Goal: Task Accomplishment & Management: Use online tool/utility

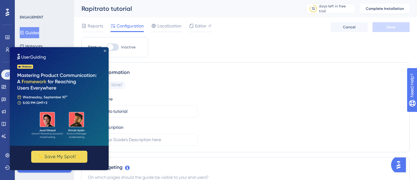
click at [105, 50] on icon "Close Preview" at bounding box center [105, 51] width 2 height 2
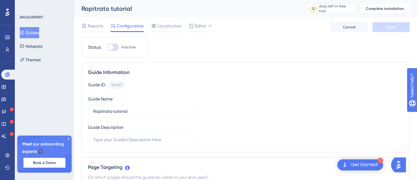
click at [353, 164] on div "Get Started!" at bounding box center [364, 165] width 27 height 7
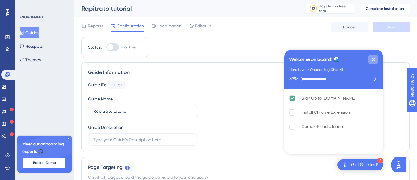
click at [373, 60] on icon "Close Checklist" at bounding box center [374, 60] width 4 height 4
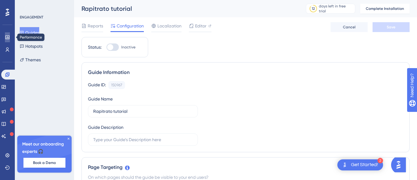
click at [5, 37] on icon at bounding box center [7, 37] width 5 height 5
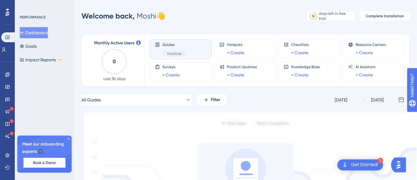
click at [191, 49] on div "Guides Inactive" at bounding box center [181, 49] width 52 height 14
click at [177, 55] on span "Inactive" at bounding box center [174, 53] width 14 height 5
click at [68, 138] on icon at bounding box center [69, 139] width 4 height 4
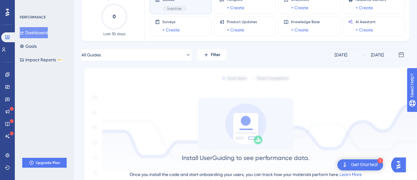
scroll to position [81, 0]
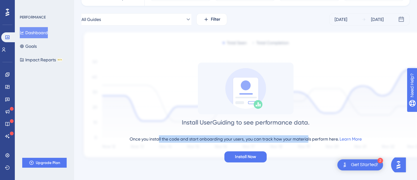
drag, startPoint x: 158, startPoint y: 141, endPoint x: 308, endPoint y: 141, distance: 150.5
click at [308, 141] on div "Once you install the code and start onboarding your users, you can track how yo…" at bounding box center [246, 139] width 232 height 7
click at [245, 159] on span "Install Now" at bounding box center [245, 157] width 21 height 7
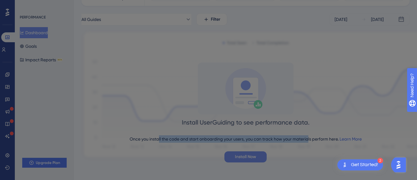
scroll to position [0, 0]
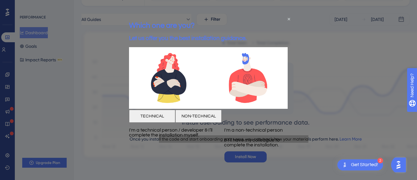
click at [175, 123] on button "TECHNICAL" at bounding box center [152, 116] width 46 height 13
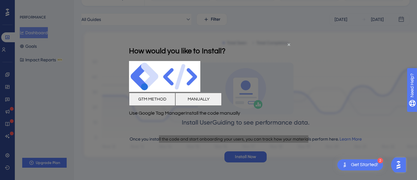
click at [222, 106] on button "MANUALLY" at bounding box center [198, 99] width 46 height 13
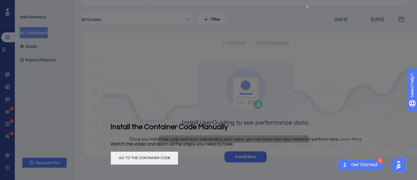
click at [309, 6] on icon "Close Preview" at bounding box center [307, 7] width 2 height 2
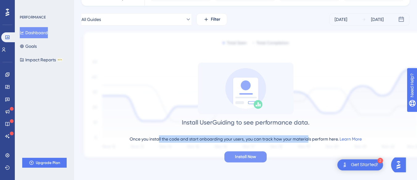
click at [243, 155] on span "Install Now" at bounding box center [245, 157] width 21 height 7
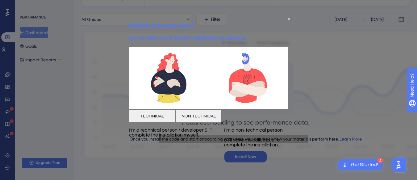
click at [222, 123] on button "NON-TECHNICAL" at bounding box center [198, 116] width 46 height 13
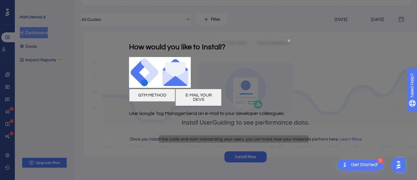
click at [175, 102] on button "GTM METHOD" at bounding box center [152, 95] width 46 height 13
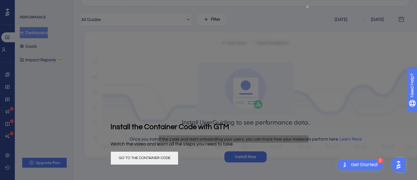
click at [307, 7] on icon "Close Preview" at bounding box center [307, 7] width 2 height 2
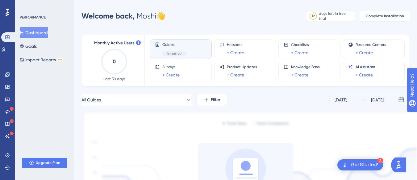
click at [173, 52] on span "Inactive" at bounding box center [174, 53] width 14 height 5
click at [195, 49] on div "Guides Inactive" at bounding box center [181, 49] width 52 height 14
click at [171, 57] on div "Guides Inactive" at bounding box center [181, 50] width 62 height 20
click at [167, 53] on span "Inactive" at bounding box center [174, 53] width 14 height 5
drag, startPoint x: 167, startPoint y: 53, endPoint x: 179, endPoint y: 52, distance: 11.3
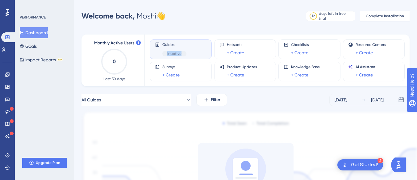
click at [169, 53] on span "Inactive" at bounding box center [174, 53] width 14 height 5
click at [180, 51] on div "Inactive" at bounding box center [175, 54] width 24 height 6
click at [176, 43] on div at bounding box center [176, 43] width 0 height 0
click at [191, 49] on div "Guides Inactive" at bounding box center [181, 49] width 52 height 14
click at [158, 139] on img at bounding box center [255, 176] width 346 height 130
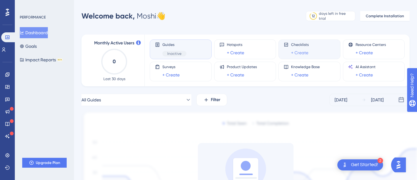
click at [299, 53] on link "+ Create" at bounding box center [299, 52] width 17 height 7
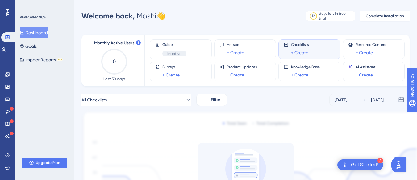
click at [348, 165] on img "Open Get Started! checklist, remaining modules: 2" at bounding box center [344, 165] width 7 height 7
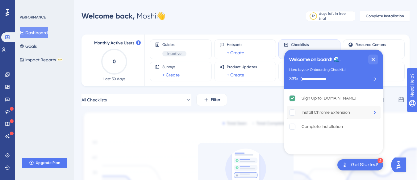
click at [327, 114] on div "Install Chrome Extension" at bounding box center [326, 112] width 49 height 7
click at [315, 129] on div "Complete Installation" at bounding box center [322, 126] width 41 height 7
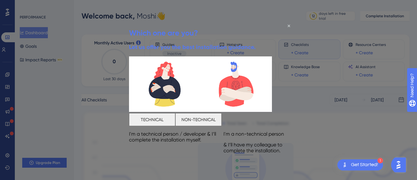
click at [110, 129] on div at bounding box center [208, 90] width 417 height 180
click at [210, 14] on div at bounding box center [208, 90] width 417 height 180
click at [289, 25] on icon "Close Preview" at bounding box center [289, 26] width 2 height 2
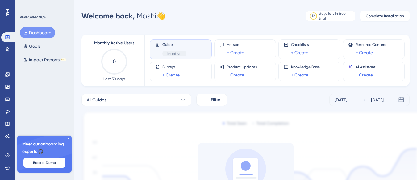
click at [192, 51] on div "Guides Inactive" at bounding box center [181, 49] width 52 height 14
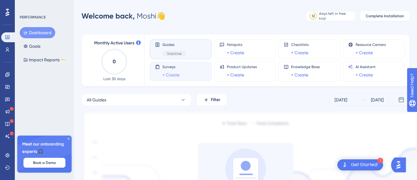
click at [168, 75] on link "+ Create" at bounding box center [171, 74] width 17 height 7
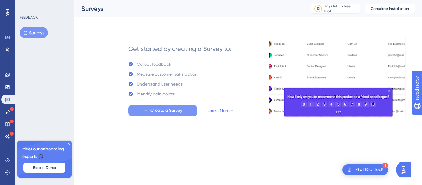
click at [157, 112] on span "Create a Survey" at bounding box center [166, 110] width 32 height 7
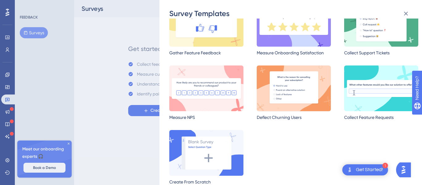
scroll to position [52, 0]
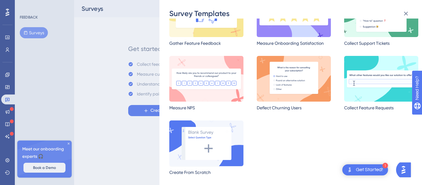
click at [210, 145] on img at bounding box center [206, 143] width 74 height 46
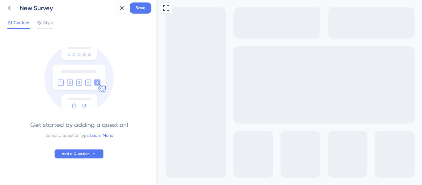
click at [75, 154] on span "Add a Question" at bounding box center [76, 153] width 28 height 5
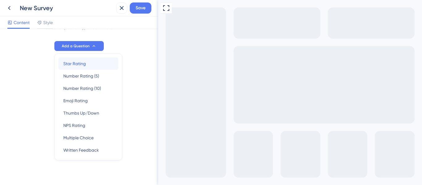
click at [67, 64] on span "Star Rating" at bounding box center [74, 63] width 23 height 7
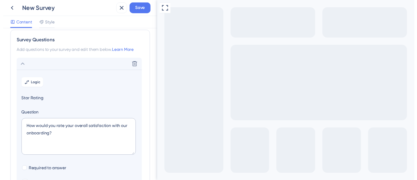
scroll to position [36, 0]
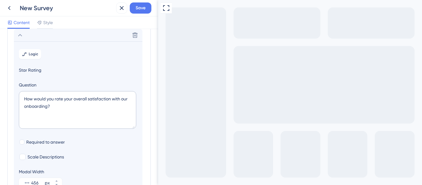
click at [9, 10] on icon at bounding box center [9, 7] width 7 height 7
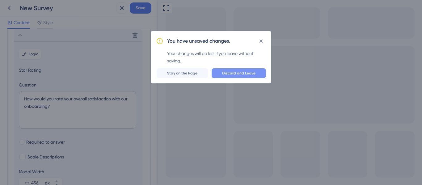
click at [233, 73] on span "Discard and Leave" at bounding box center [238, 73] width 33 height 5
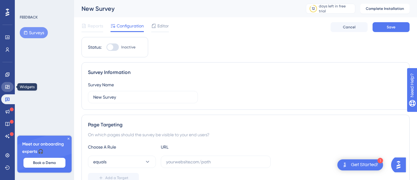
click at [7, 90] on link at bounding box center [7, 87] width 12 height 10
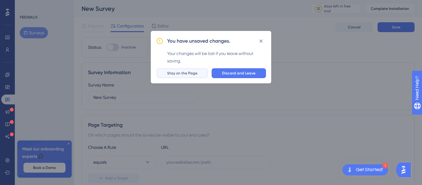
click at [191, 74] on span "Stay on the Page" at bounding box center [182, 73] width 30 height 5
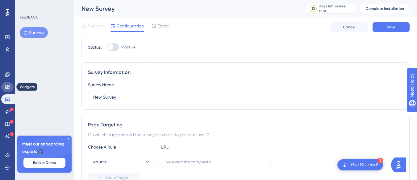
click at [6, 88] on icon at bounding box center [7, 87] width 4 height 4
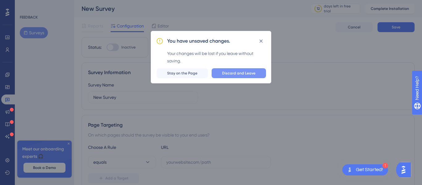
click at [237, 73] on span "Discard and Leave" at bounding box center [238, 73] width 33 height 5
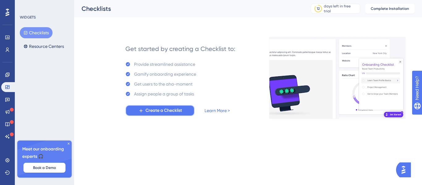
click at [167, 110] on span "Create a Checklist" at bounding box center [164, 110] width 36 height 7
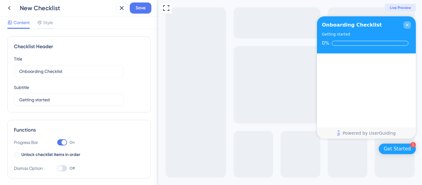
click at [407, 26] on icon "Close Checklist" at bounding box center [407, 25] width 2 height 2
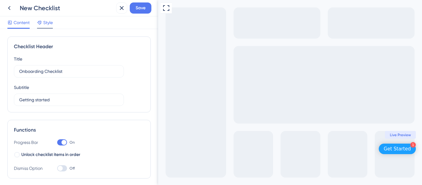
click at [41, 23] on icon at bounding box center [39, 22] width 5 height 5
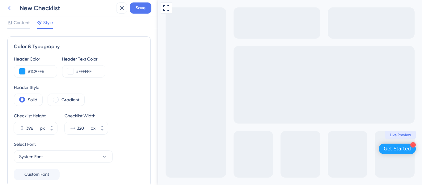
click at [10, 10] on icon at bounding box center [9, 8] width 2 height 4
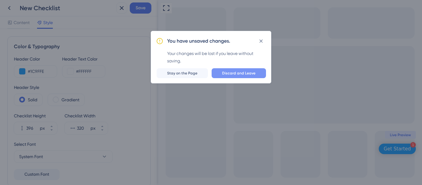
click at [231, 71] on span "Discard and Leave" at bounding box center [238, 73] width 33 height 5
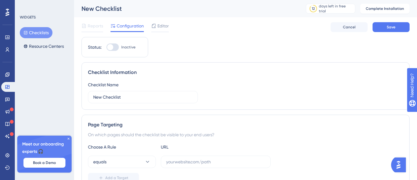
click at [101, 26] on span "Reports" at bounding box center [95, 25] width 15 height 7
click at [6, 76] on icon at bounding box center [7, 74] width 5 height 5
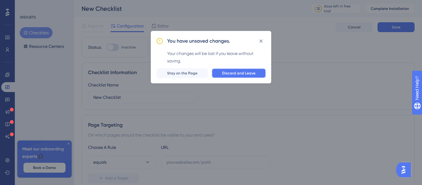
click at [226, 72] on span "Discard and Leave" at bounding box center [238, 73] width 33 height 5
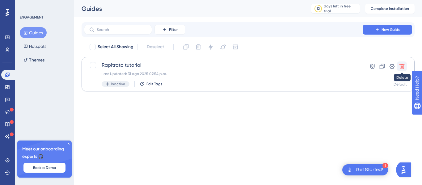
click at [404, 69] on icon at bounding box center [402, 66] width 6 height 6
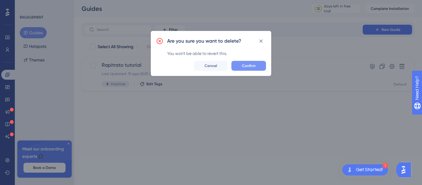
click at [247, 67] on span "Confirm" at bounding box center [249, 65] width 14 height 5
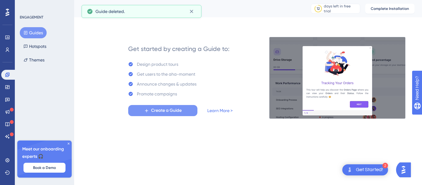
click at [157, 109] on span "Create a Guide" at bounding box center [166, 110] width 31 height 7
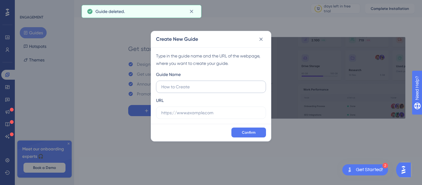
click at [173, 88] on input "text" at bounding box center [210, 86] width 99 height 7
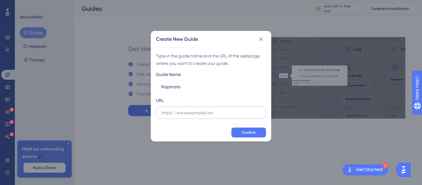
type input "Rapitrato"
click at [183, 112] on input "text" at bounding box center [210, 112] width 99 height 7
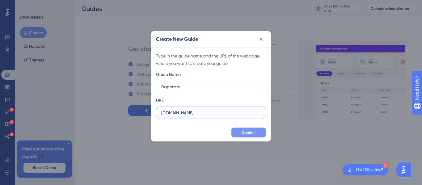
type input "rapitrato.com.ar"
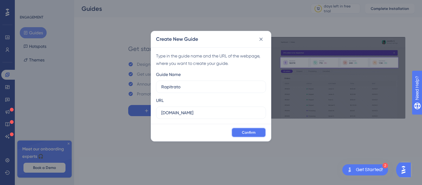
click at [242, 133] on button "Confirm" at bounding box center [248, 133] width 35 height 10
